Goal: Information Seeking & Learning: Learn about a topic

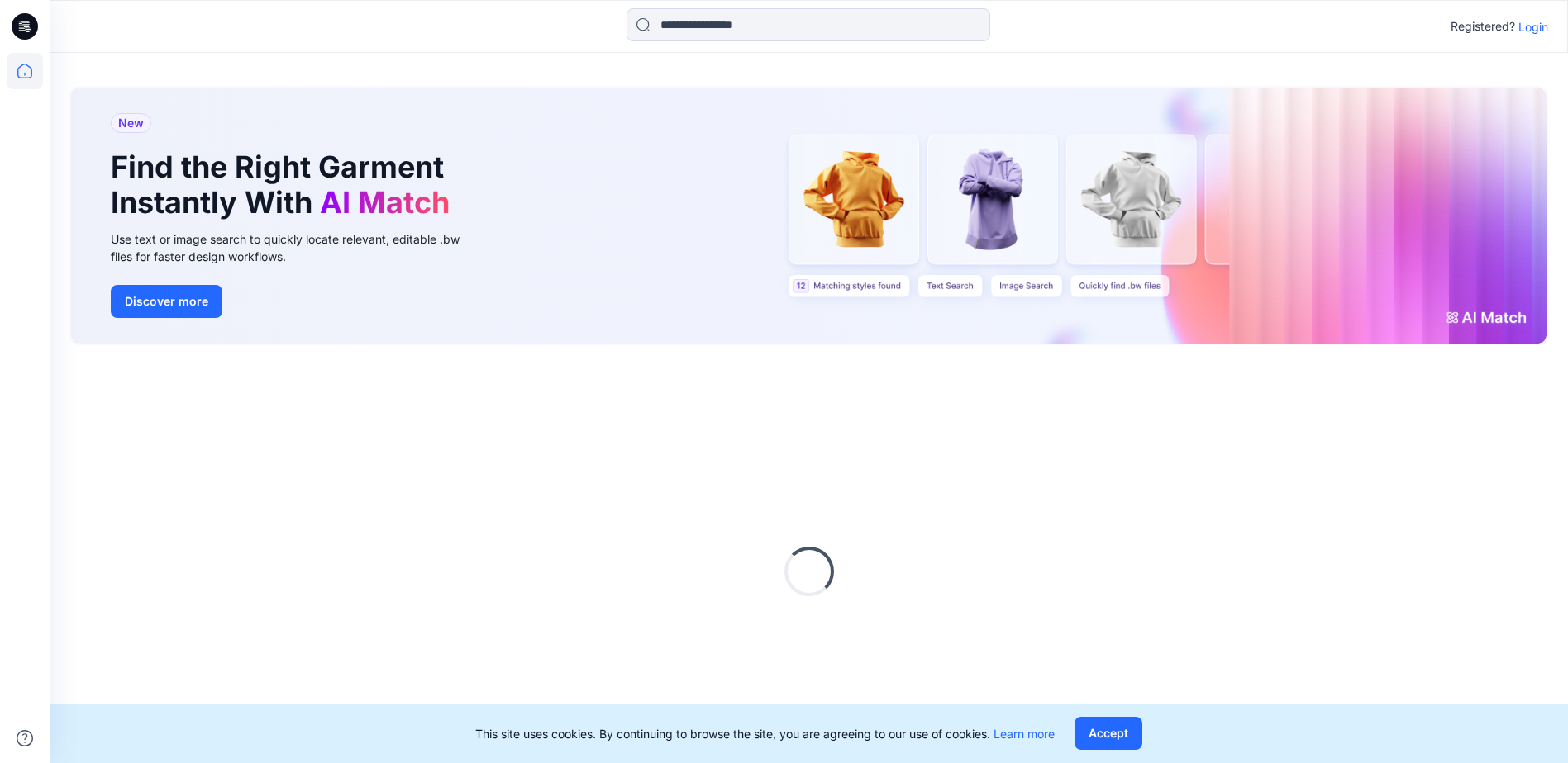
click at [1542, 23] on p "Login" at bounding box center [1532, 27] width 29 height 18
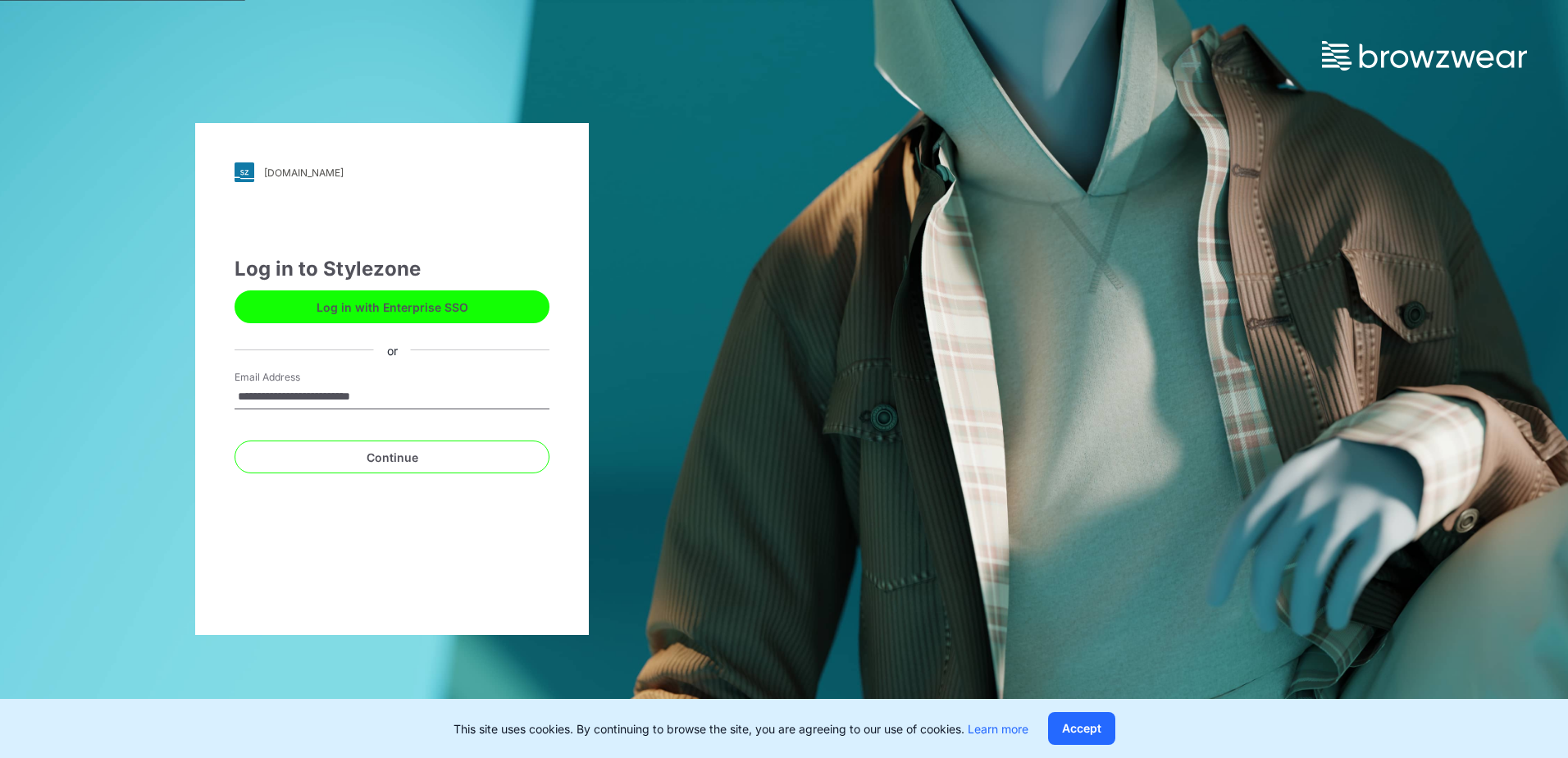
type input "**********"
click at [235, 441] on button "Continue" at bounding box center [392, 456] width 315 height 32
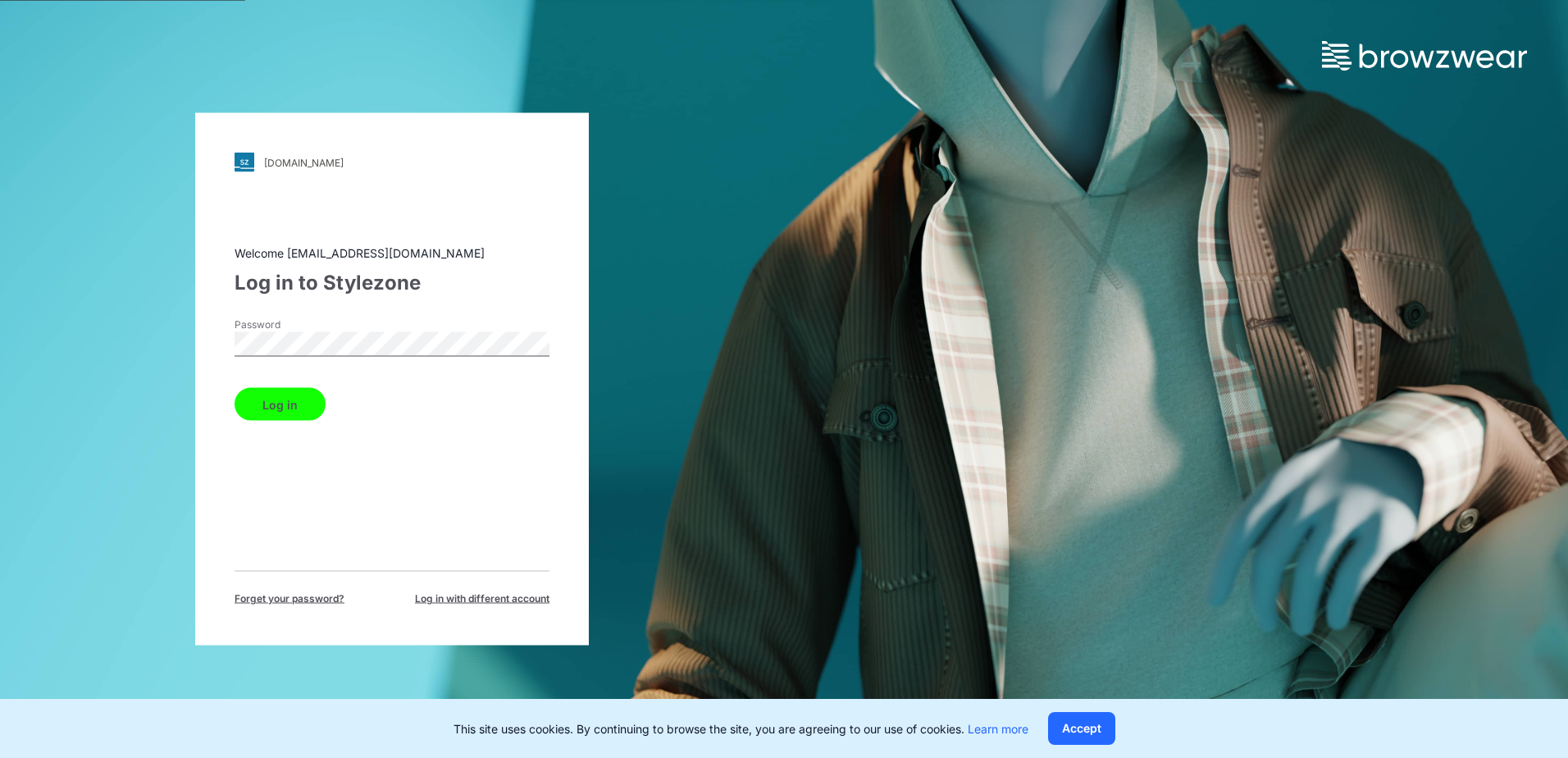
click at [310, 411] on button "Log in" at bounding box center [280, 404] width 91 height 32
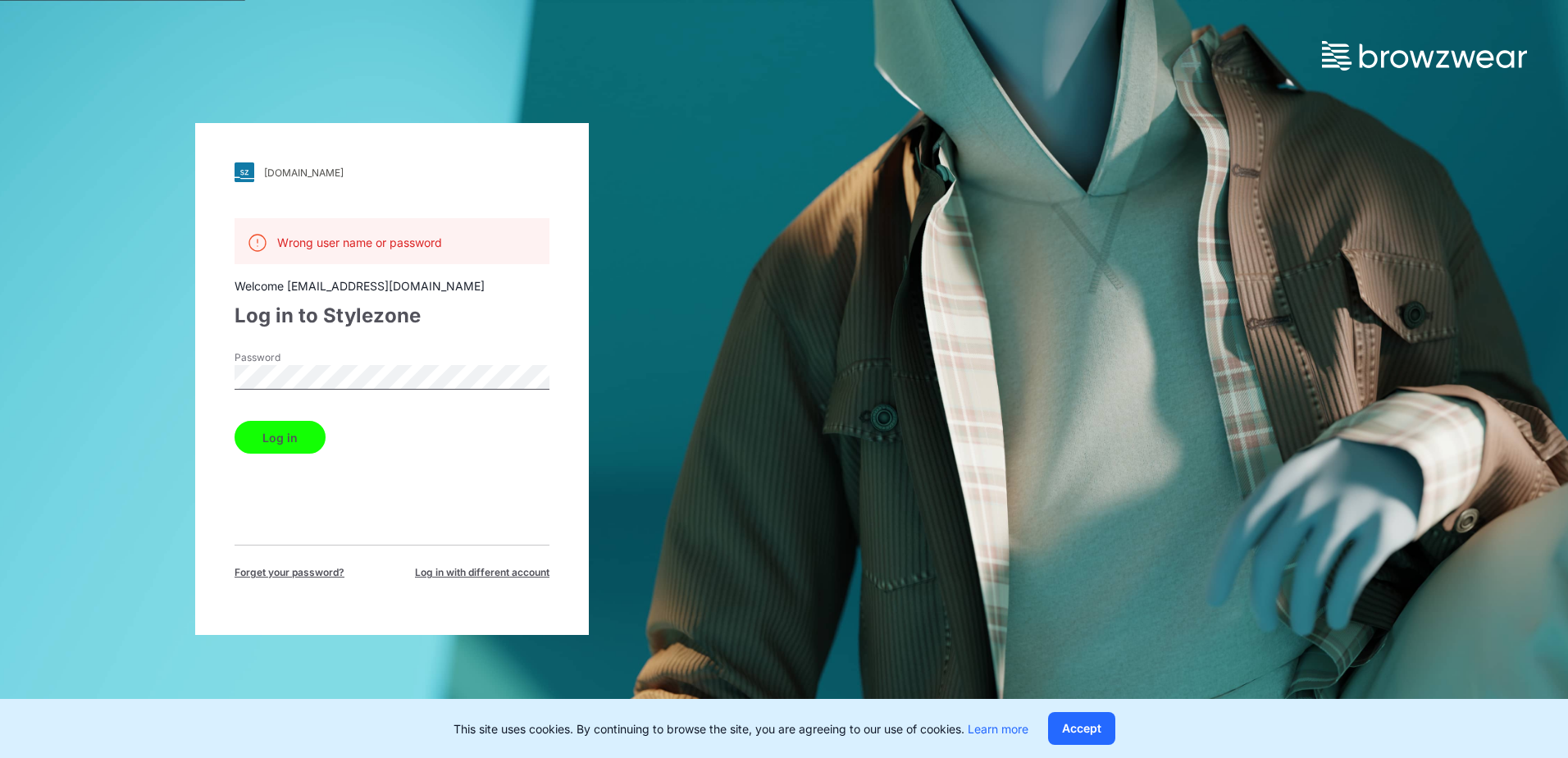
click at [0, 398] on html "bwuclassroom.stylezone.com Loading... Wrong user name or password Welcome david…" at bounding box center [784, 379] width 1568 height 758
click at [307, 434] on button "Log in" at bounding box center [280, 436] width 91 height 32
click at [0, 382] on html "bwuclassroom.stylezone.com Loading... Wrong user name or password Welcome david…" at bounding box center [784, 379] width 1568 height 758
click at [264, 444] on button "Log in" at bounding box center [280, 436] width 91 height 32
click at [8, 362] on div "bwuclassroom.stylezone.com Loading... Wrong user name or password Welcome david…" at bounding box center [392, 379] width 784 height 758
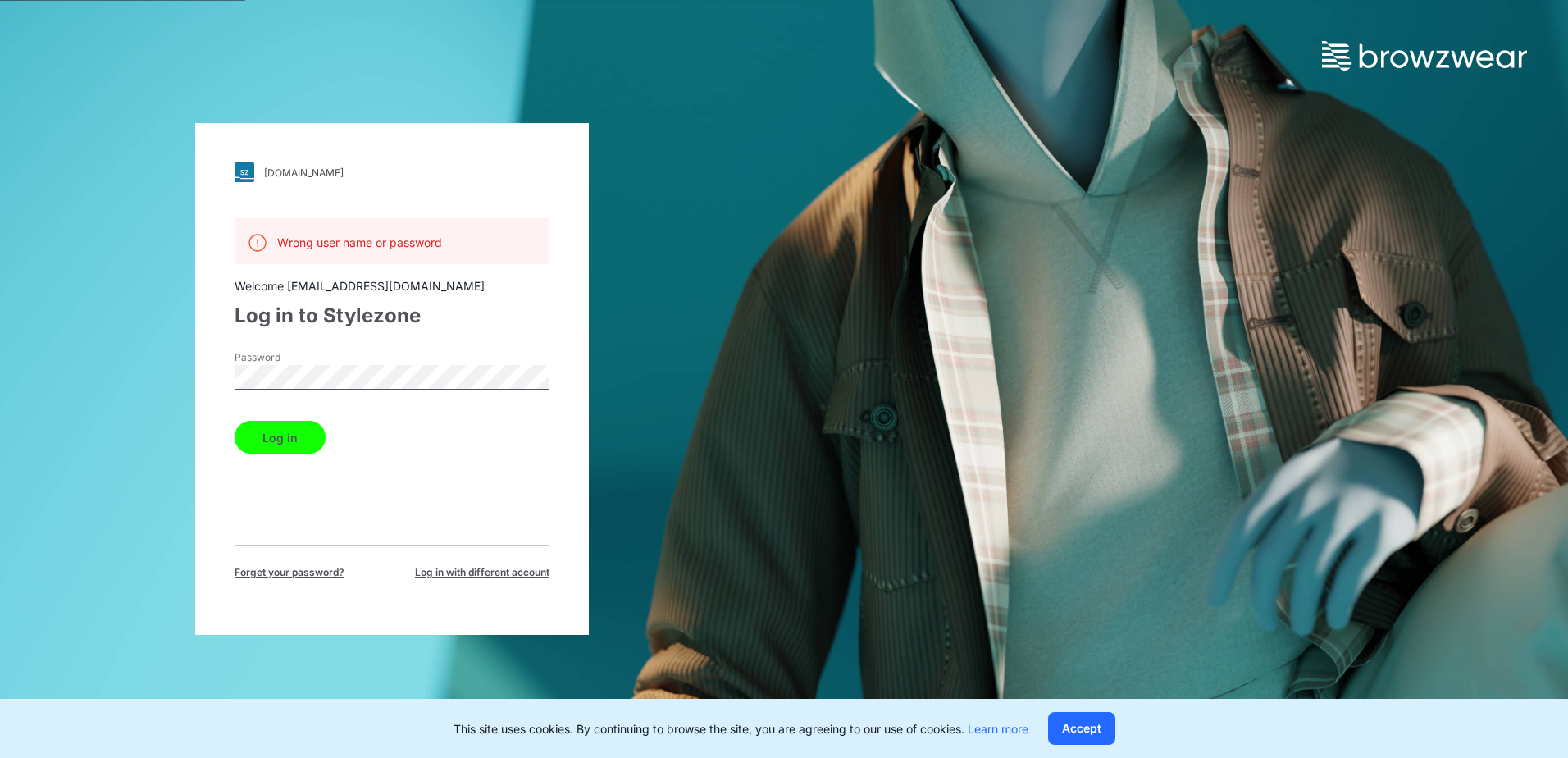
click at [276, 448] on button "Log in" at bounding box center [280, 436] width 91 height 32
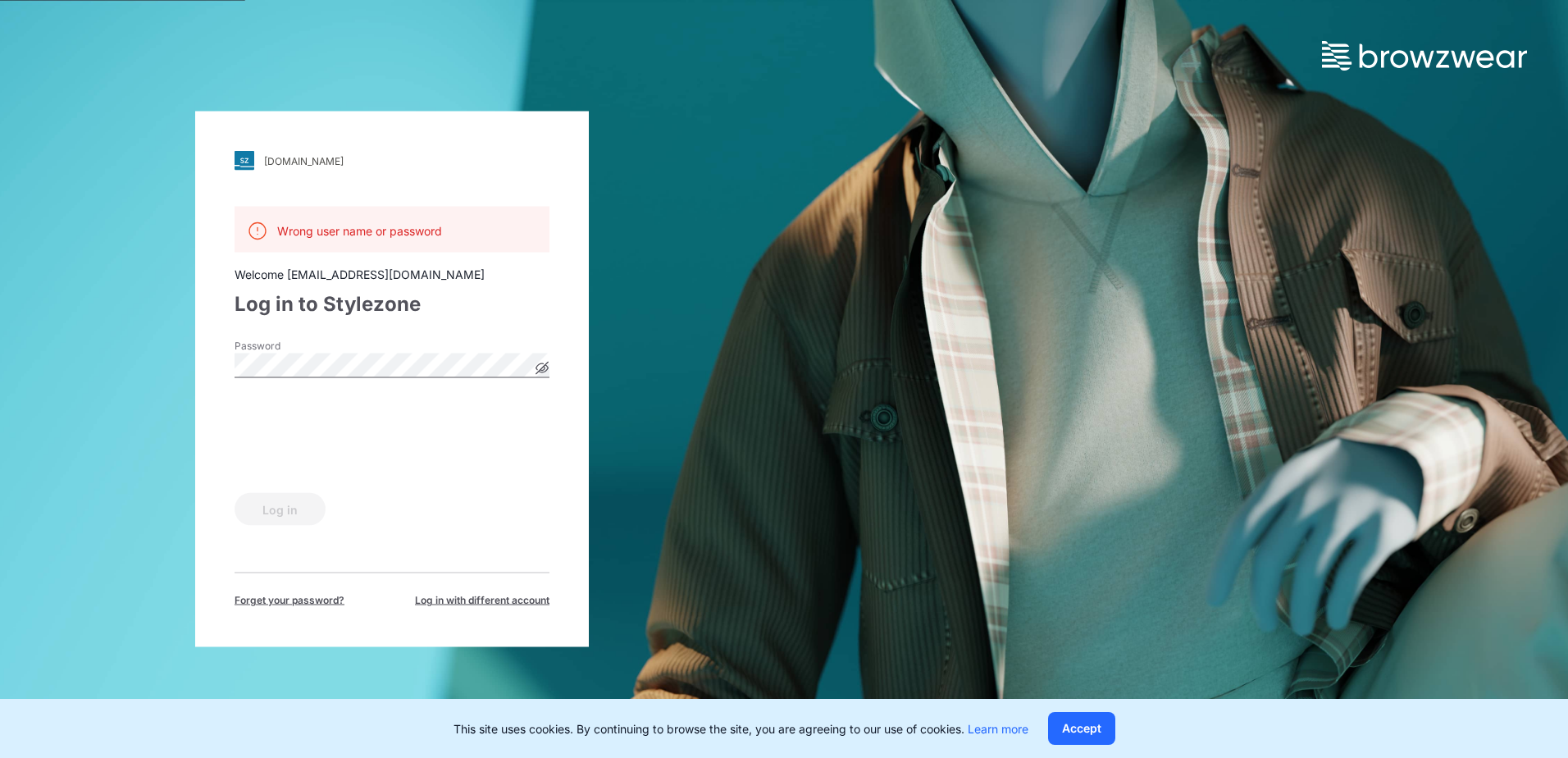
click at [538, 366] on icon at bounding box center [542, 367] width 12 height 12
click at [544, 366] on icon at bounding box center [542, 368] width 5 height 5
drag, startPoint x: 287, startPoint y: 273, endPoint x: 363, endPoint y: 274, distance: 76.0
click at [363, 274] on div "Welcome davidpradeeep7792@gmail.com" at bounding box center [392, 274] width 315 height 17
click at [356, 274] on div "Welcome davidpradeeep7792@gmail.com" at bounding box center [392, 274] width 315 height 17
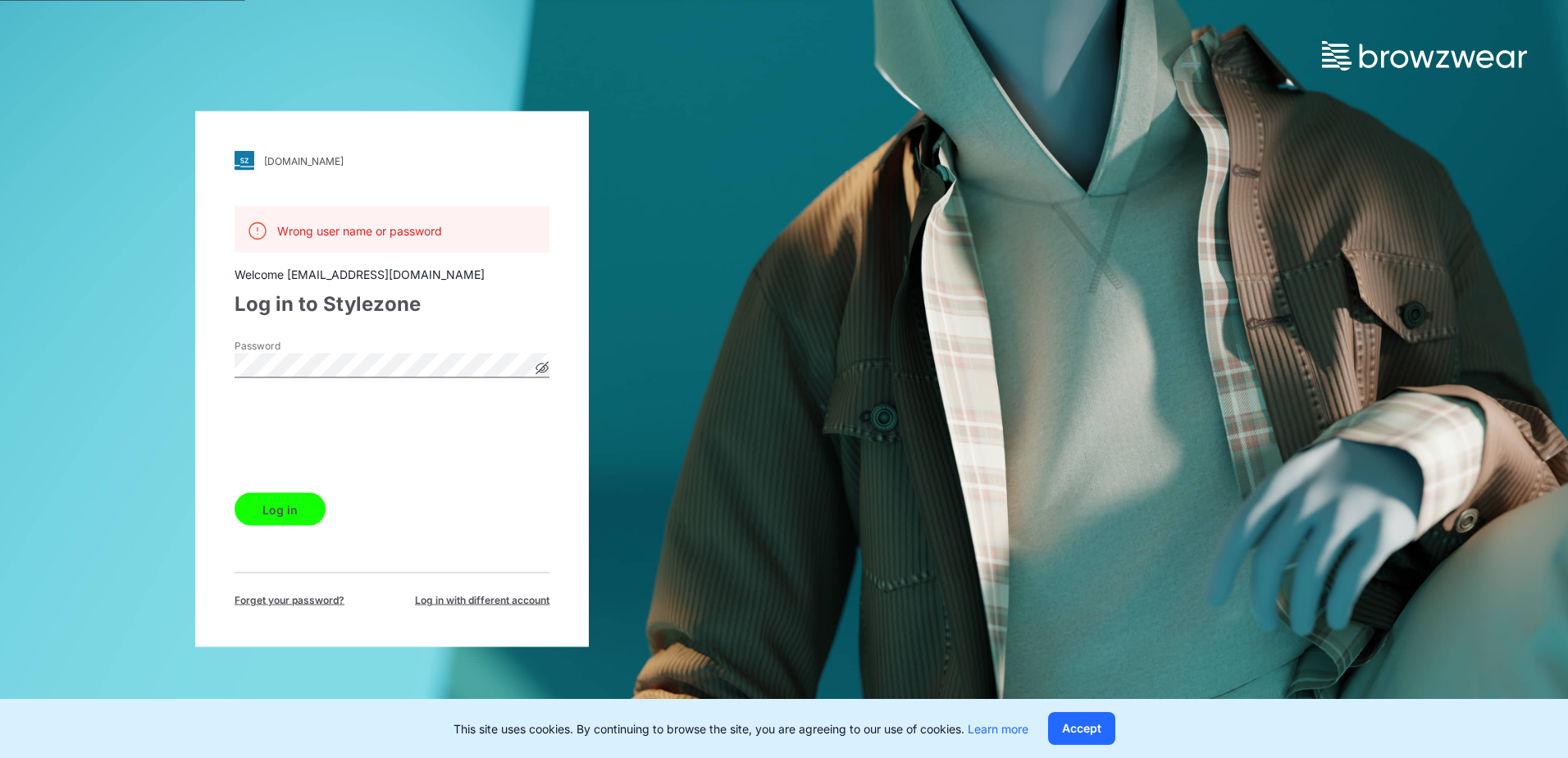
click at [302, 508] on button "Log in" at bounding box center [280, 509] width 91 height 32
click at [518, 598] on span "Log in with different account" at bounding box center [482, 601] width 135 height 15
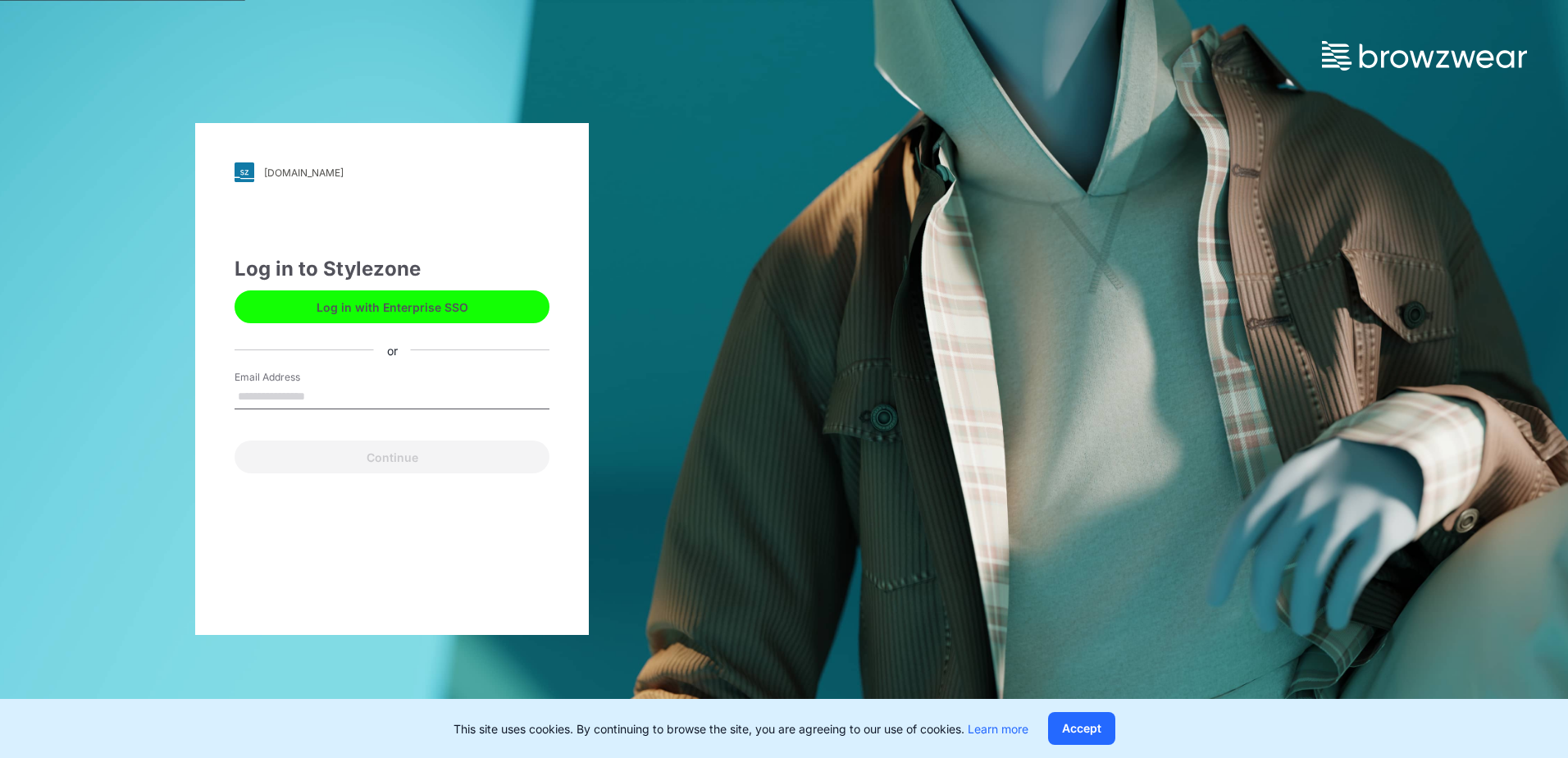
click at [326, 399] on input "Email Address" at bounding box center [392, 397] width 315 height 25
type input "**********"
click at [301, 396] on input "**********" at bounding box center [392, 397] width 315 height 25
click at [266, 394] on input "**********" at bounding box center [392, 397] width 315 height 25
click at [317, 403] on input "**********" at bounding box center [392, 397] width 315 height 25
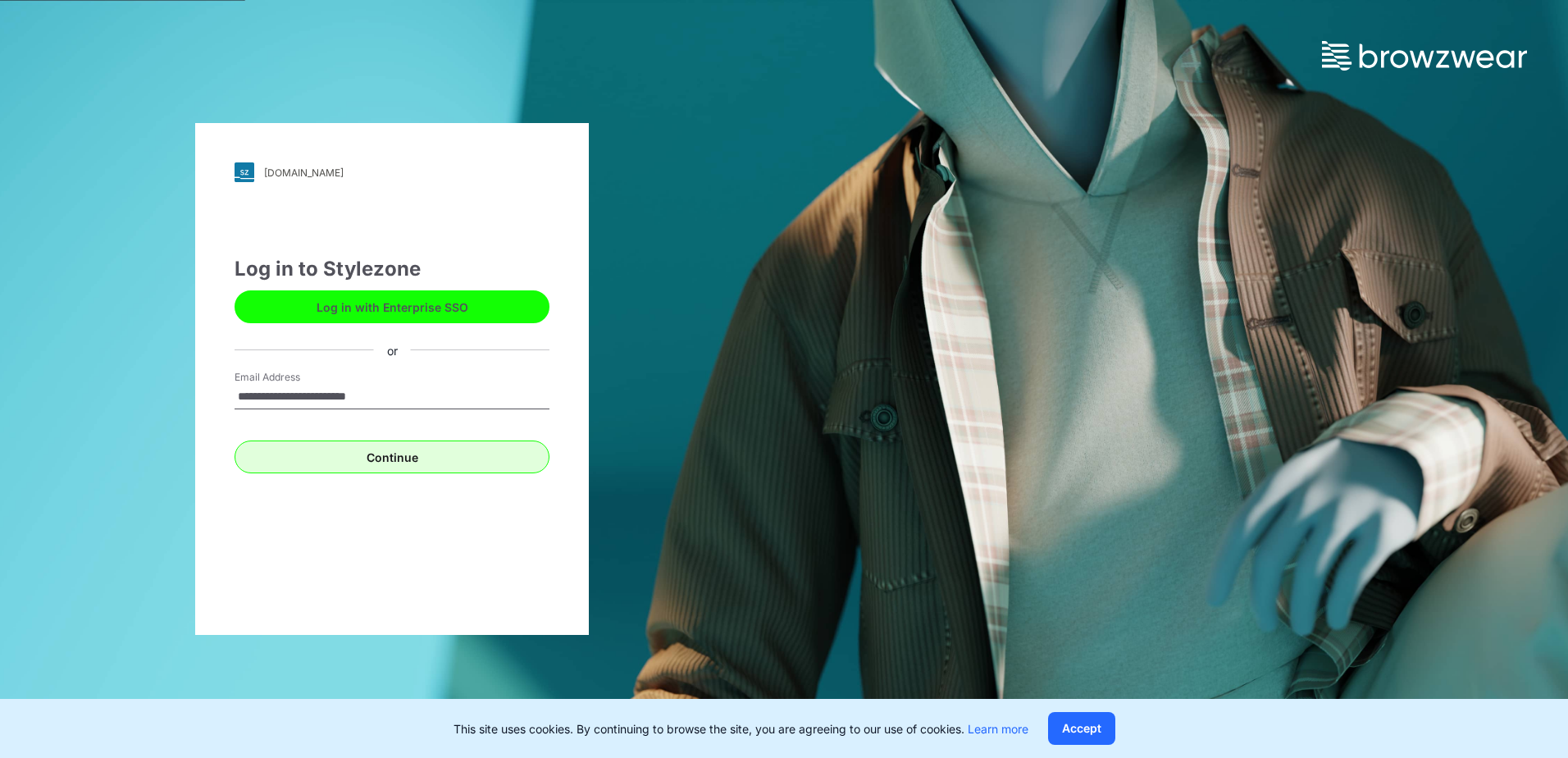
drag, startPoint x: 486, startPoint y: 396, endPoint x: 456, endPoint y: 446, distance: 58.3
click at [486, 397] on input "**********" at bounding box center [392, 397] width 315 height 25
click at [447, 461] on button "Continue" at bounding box center [392, 456] width 315 height 32
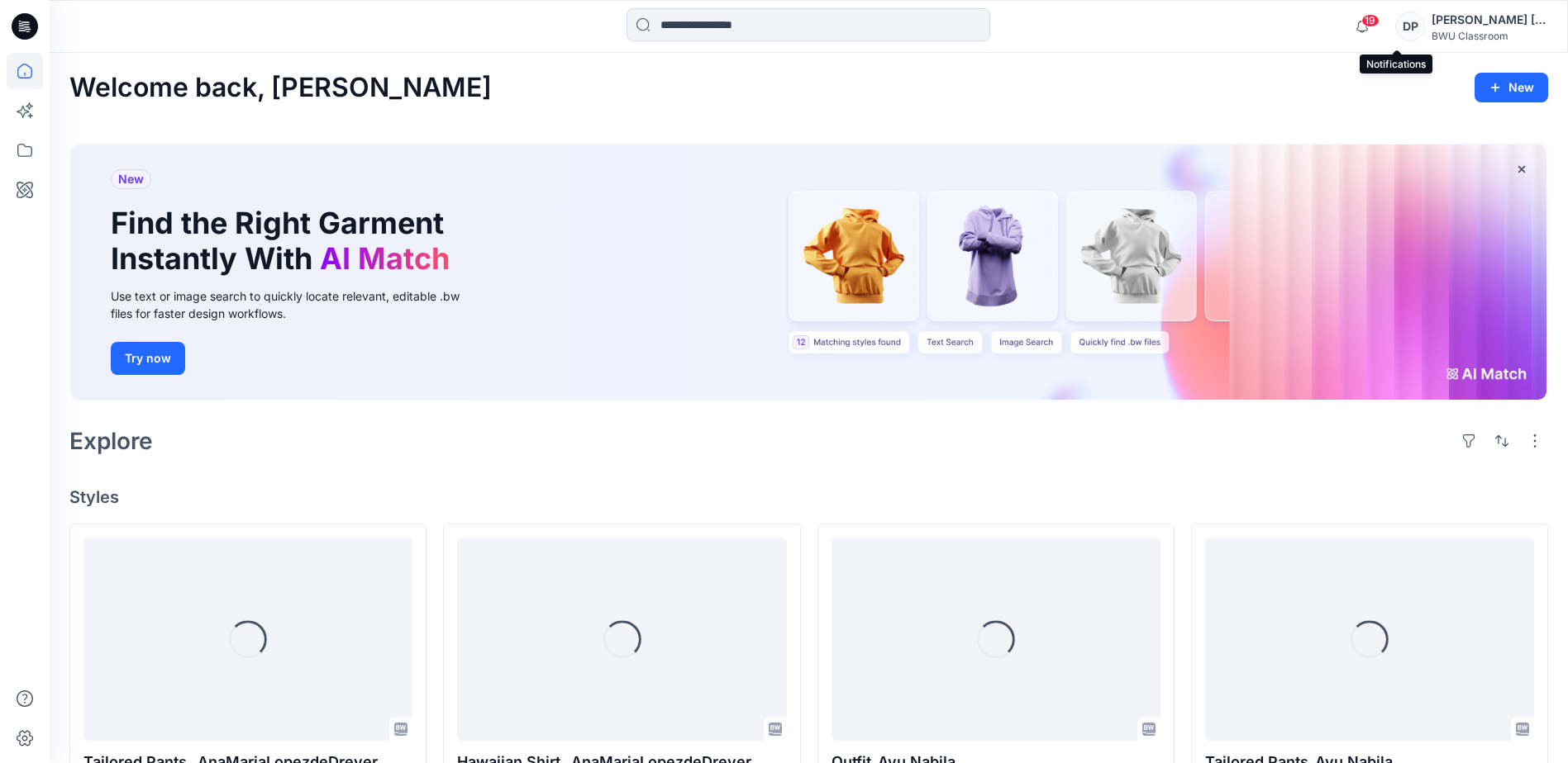
click at [1379, 16] on span "19" at bounding box center [1370, 21] width 18 height 13
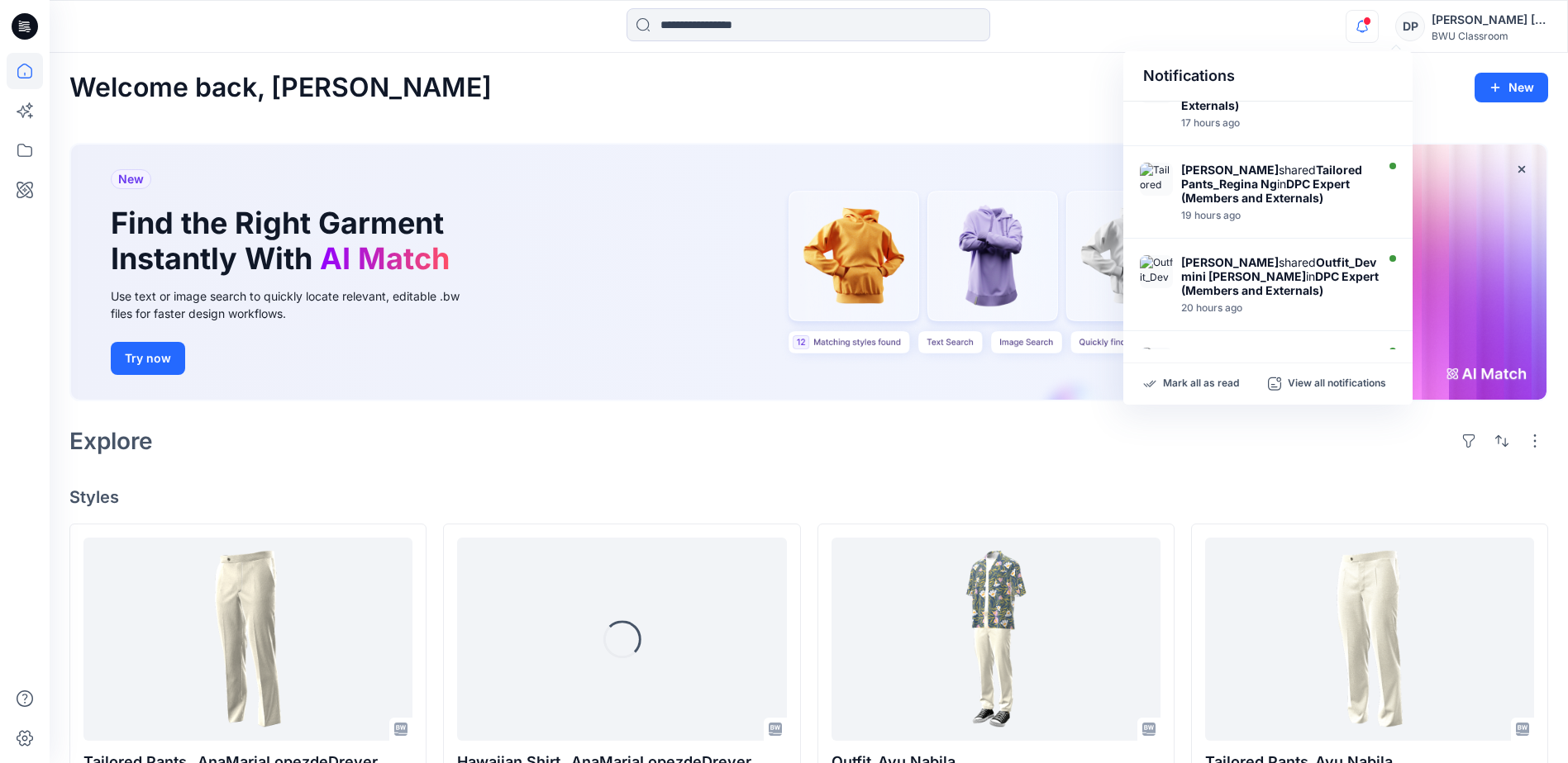
scroll to position [521, 0]
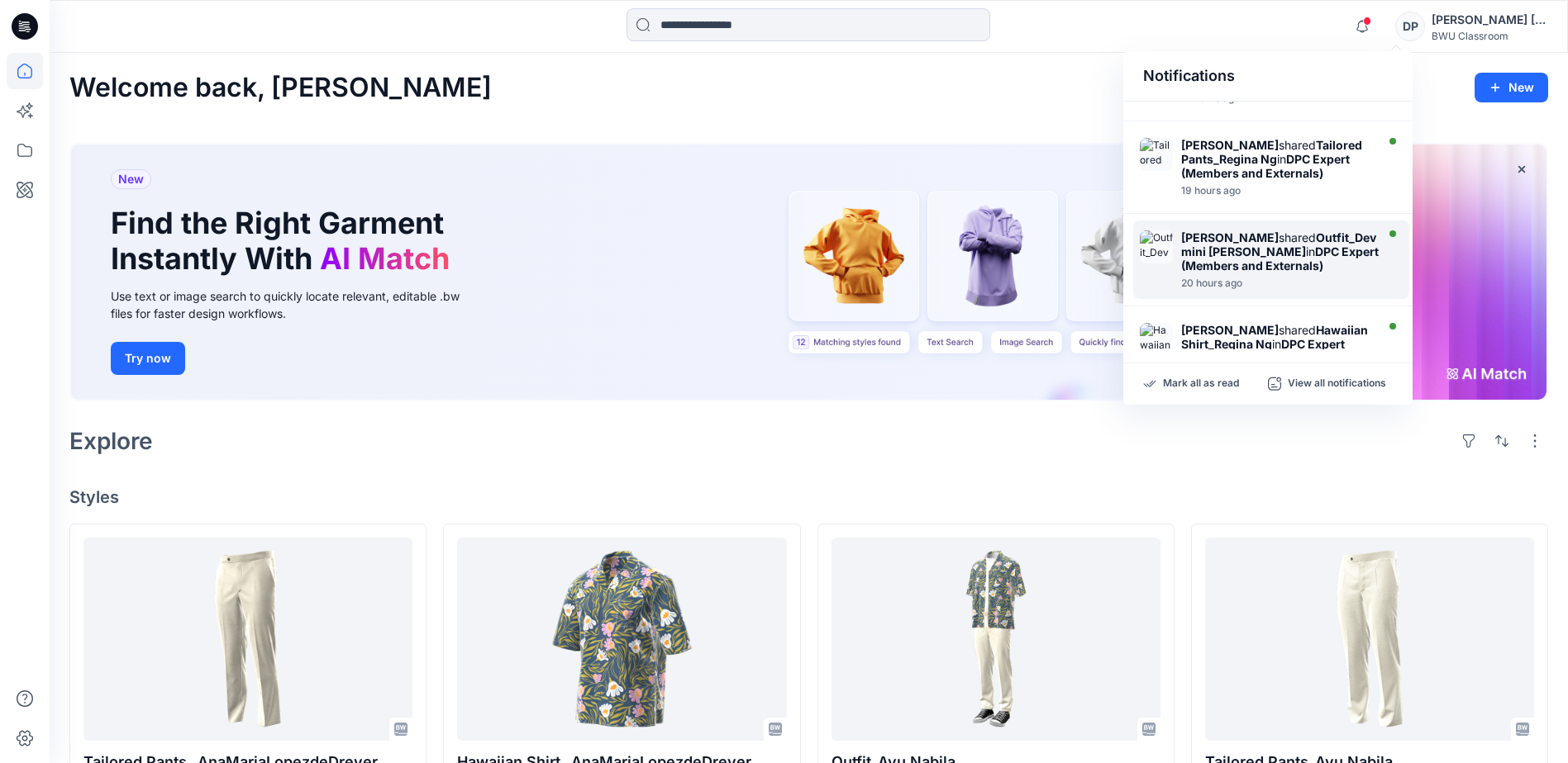
click at [1240, 231] on strong "Outfit_Devmini [PERSON_NAME]" at bounding box center [1279, 244] width 195 height 28
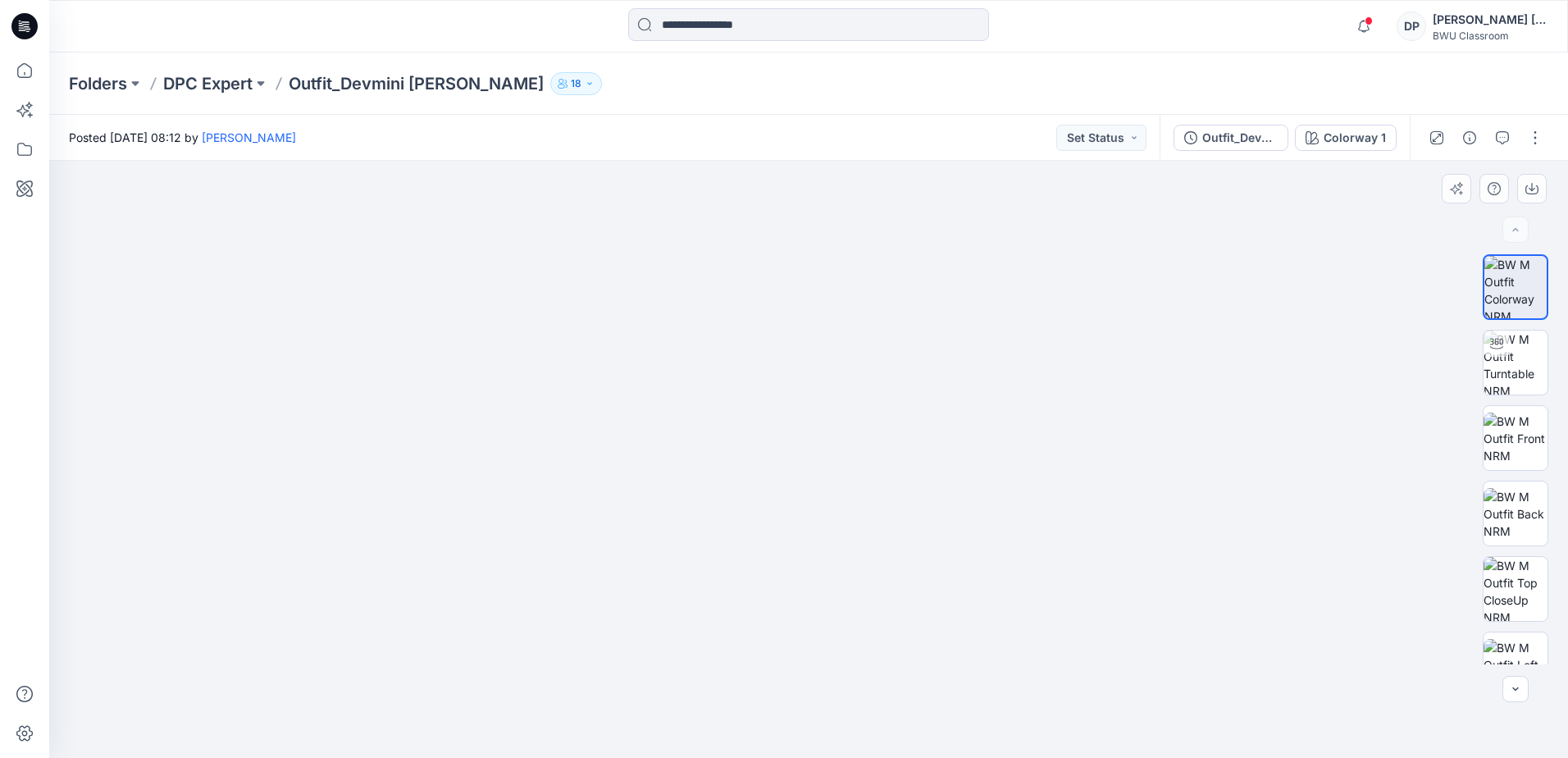
drag, startPoint x: 823, startPoint y: 595, endPoint x: 848, endPoint y: 214, distance: 381.8
click at [848, 214] on img at bounding box center [809, 344] width 827 height 827
drag, startPoint x: 866, startPoint y: 625, endPoint x: 844, endPoint y: 411, distance: 215.1
click at [844, 411] on img at bounding box center [809, 229] width 1057 height 1057
drag, startPoint x: 749, startPoint y: 479, endPoint x: 964, endPoint y: 502, distance: 216.2
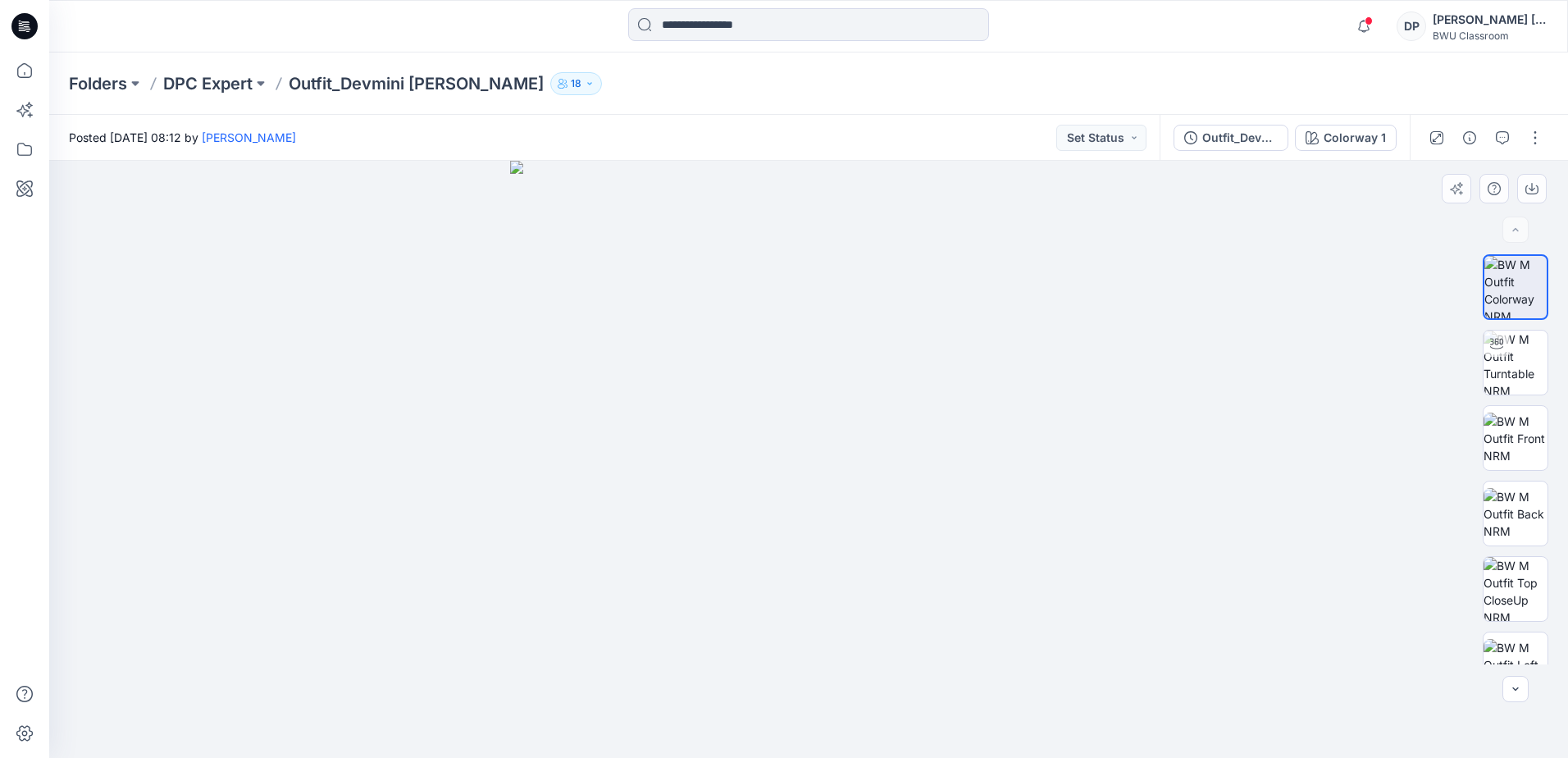
click at [964, 502] on img at bounding box center [809, 459] width 597 height 597
click at [231, 84] on p "DPC Expert" at bounding box center [207, 84] width 89 height 23
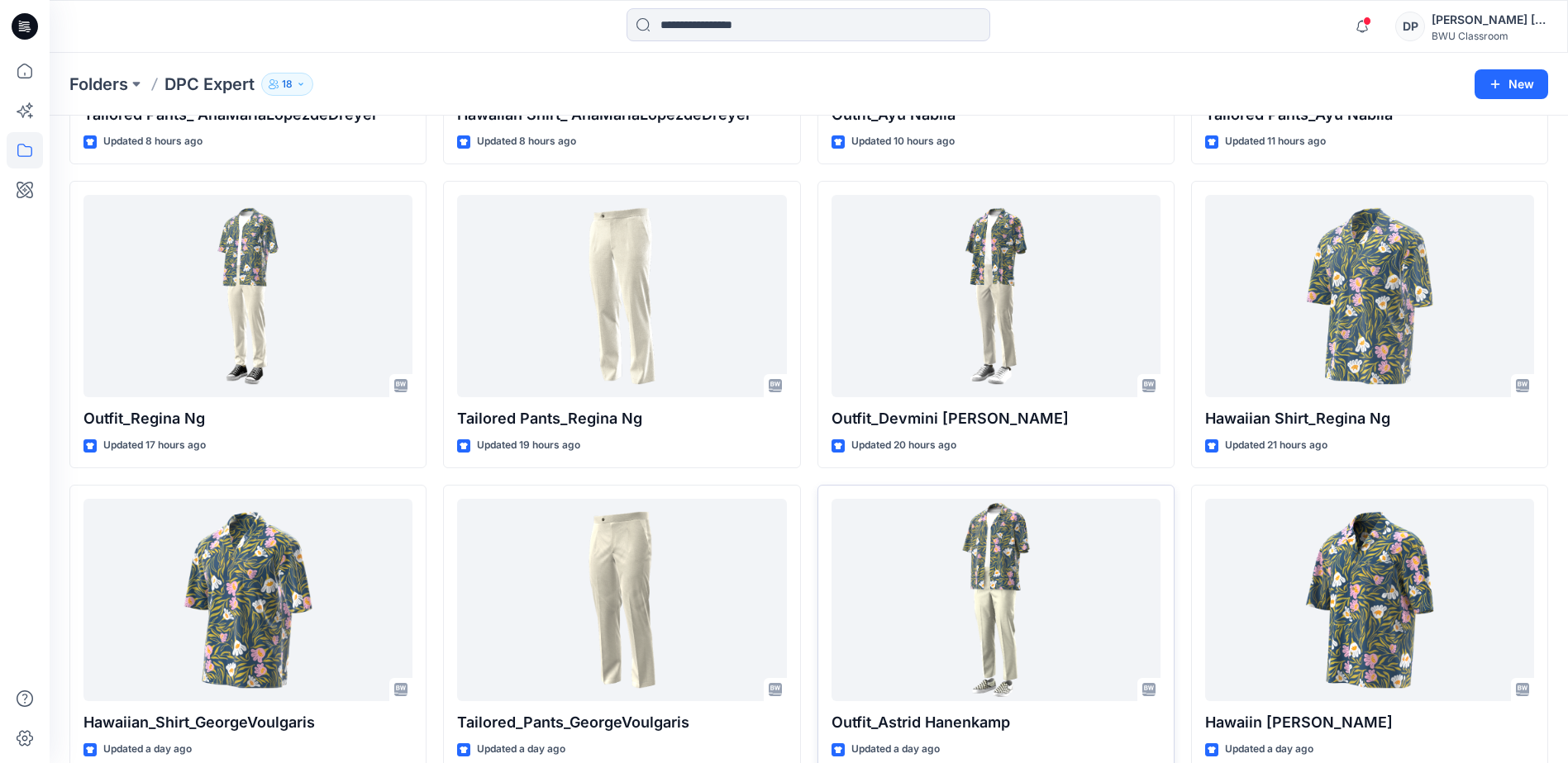
scroll to position [397, 0]
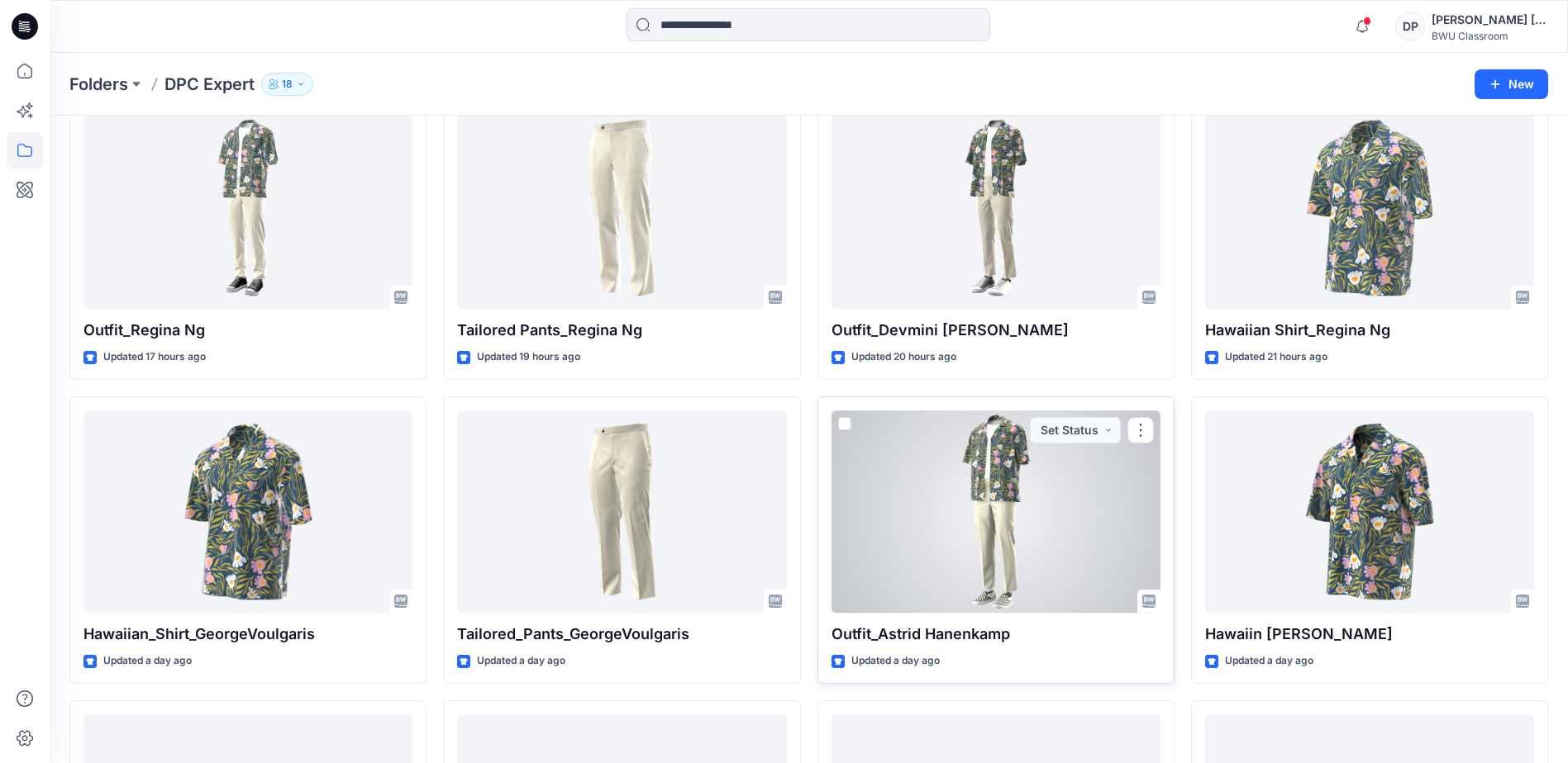
click at [1011, 542] on div at bounding box center [996, 511] width 329 height 202
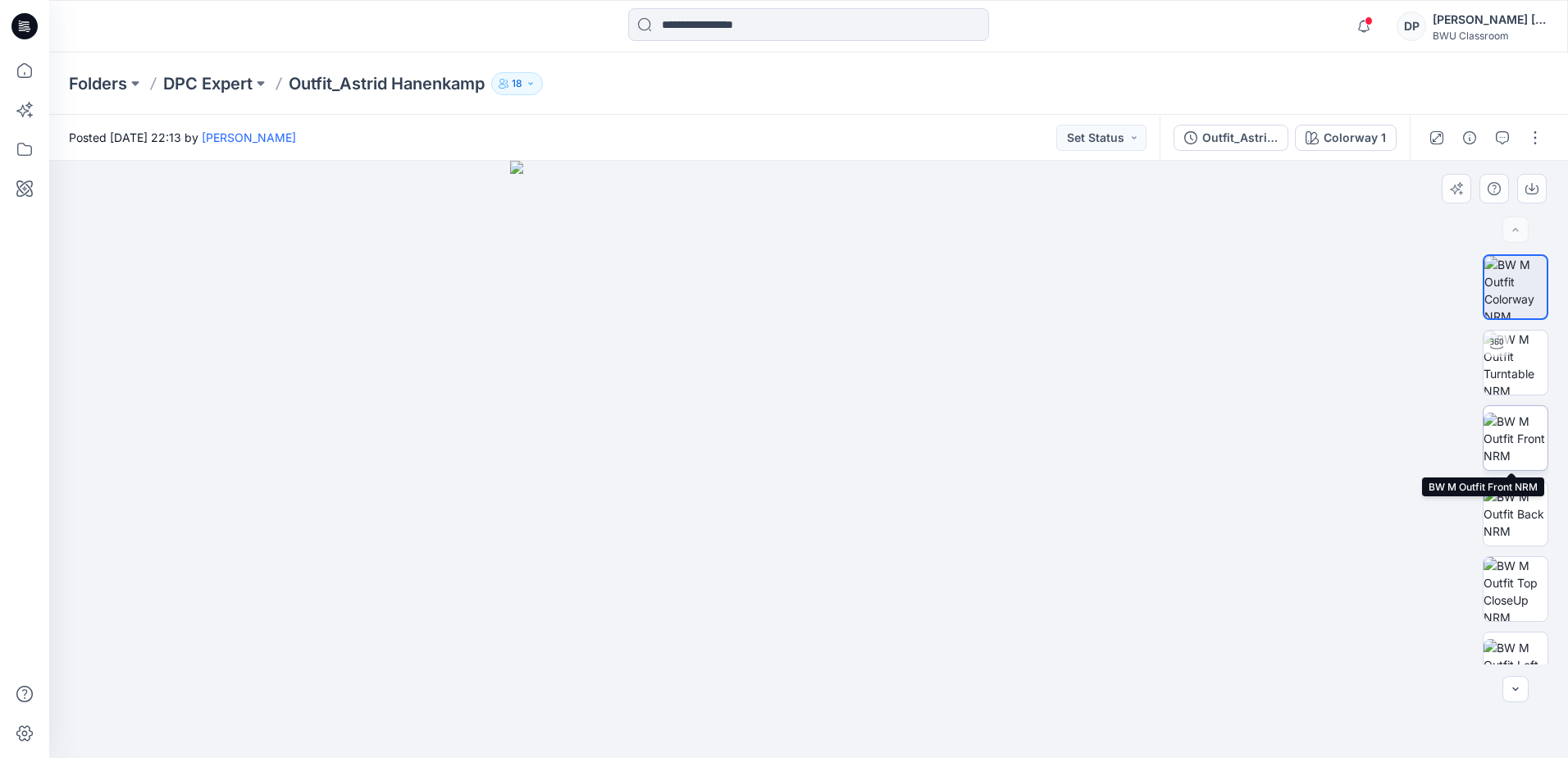
click at [1508, 429] on img at bounding box center [1516, 438] width 64 height 52
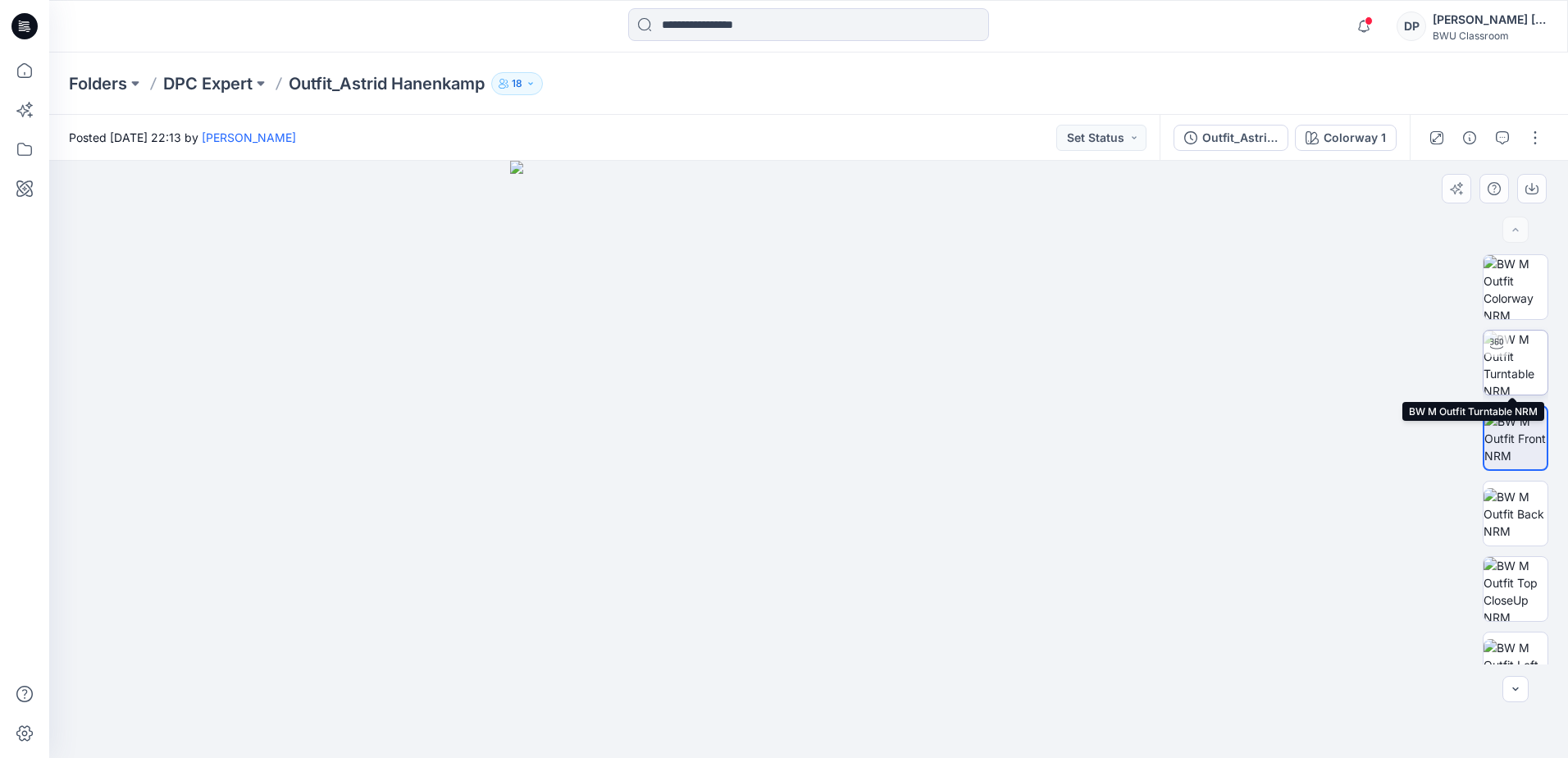
click at [1511, 375] on img at bounding box center [1516, 362] width 64 height 64
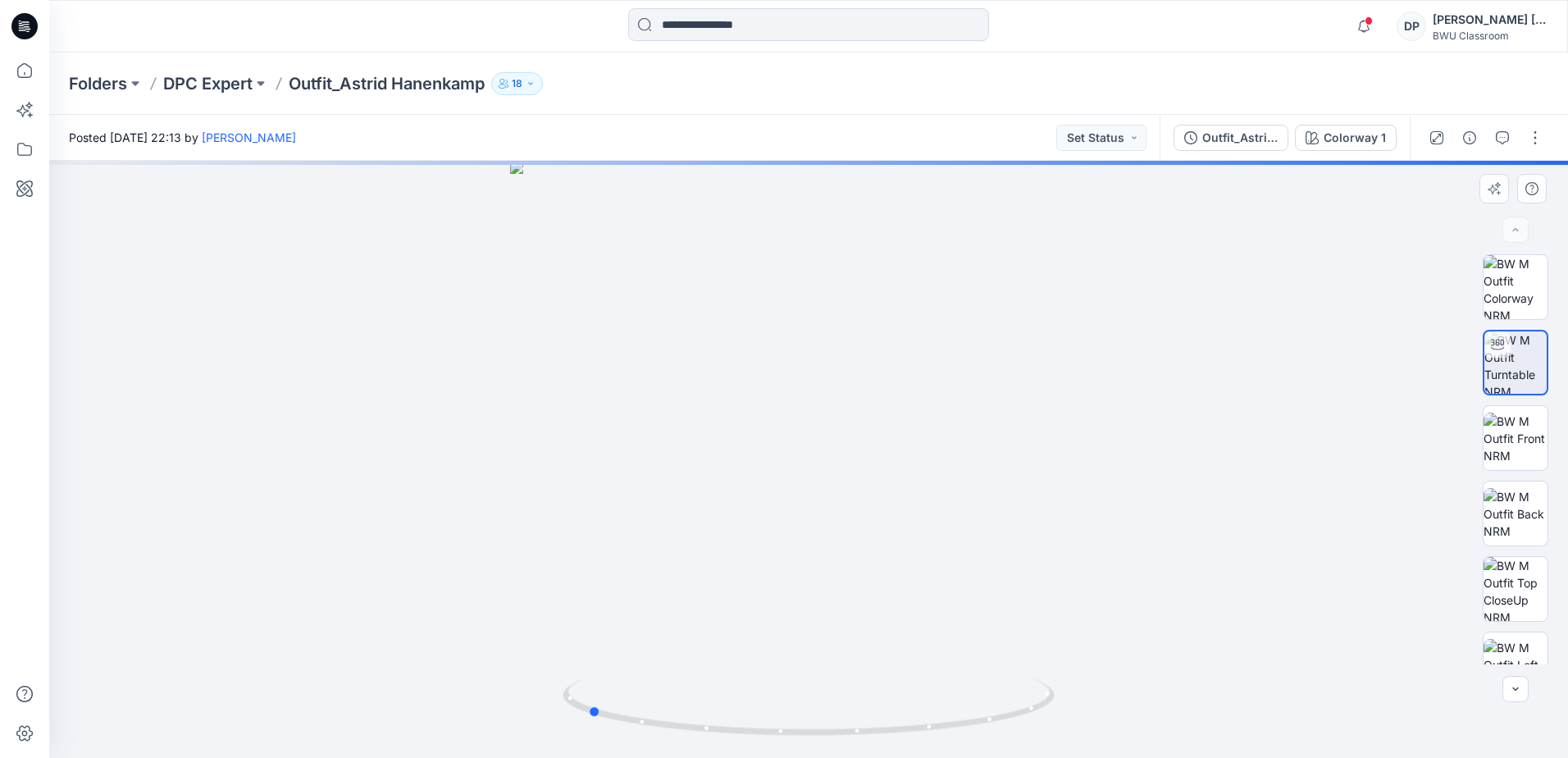
drag, startPoint x: 810, startPoint y: 736, endPoint x: 1081, endPoint y: 701, distance: 273.3
click at [1081, 701] on div at bounding box center [809, 459] width 1519 height 597
drag, startPoint x: 792, startPoint y: 607, endPoint x: 757, endPoint y: 334, distance: 275.2
click at [757, 334] on img at bounding box center [809, 303] width 909 height 910
drag, startPoint x: 778, startPoint y: 549, endPoint x: 802, endPoint y: 392, distance: 158.8
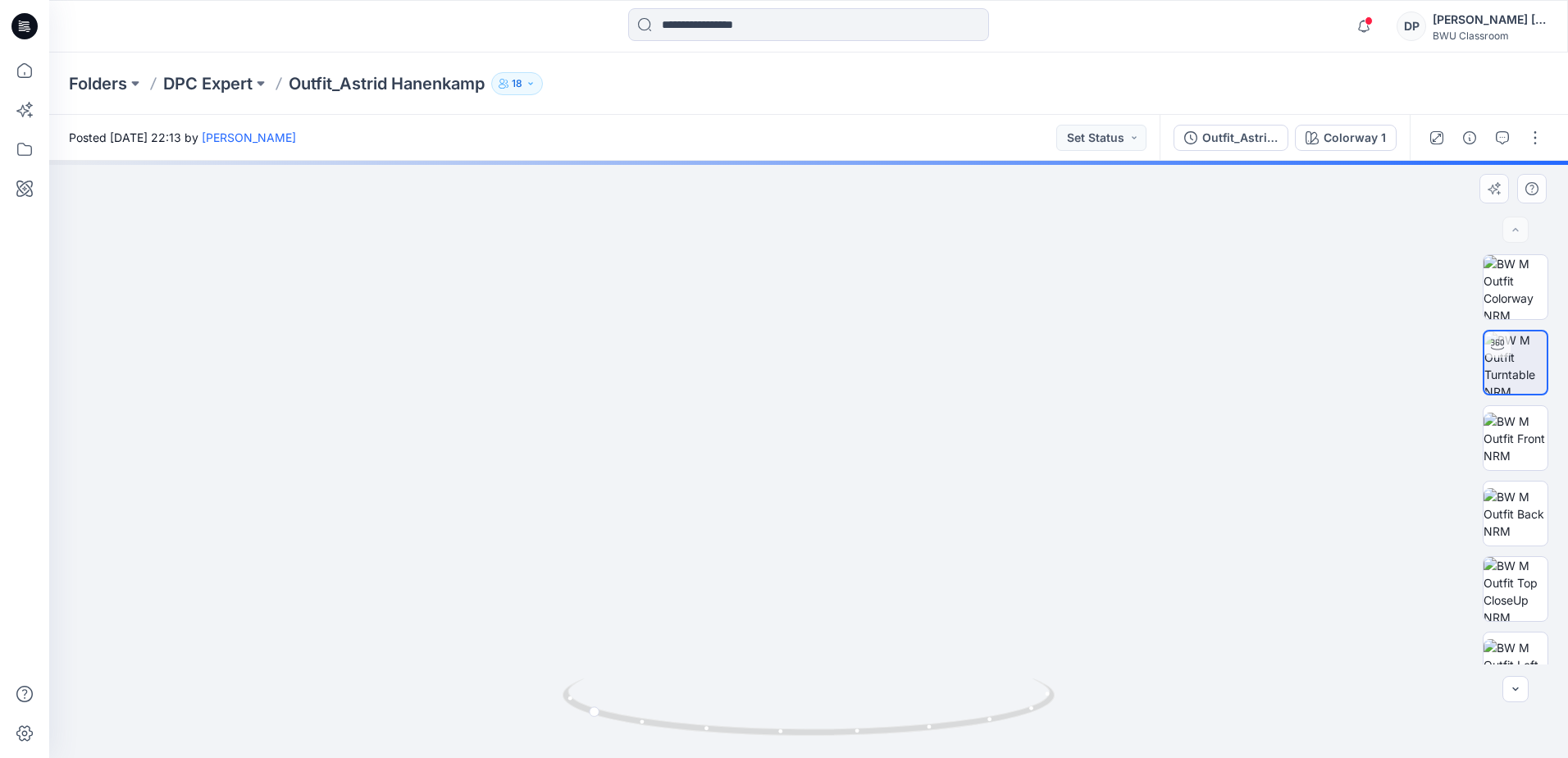
click at [802, 392] on img at bounding box center [809, 68] width 1379 height 1379
click at [202, 82] on p "DPC Expert" at bounding box center [207, 84] width 89 height 23
